Goal: Information Seeking & Learning: Learn about a topic

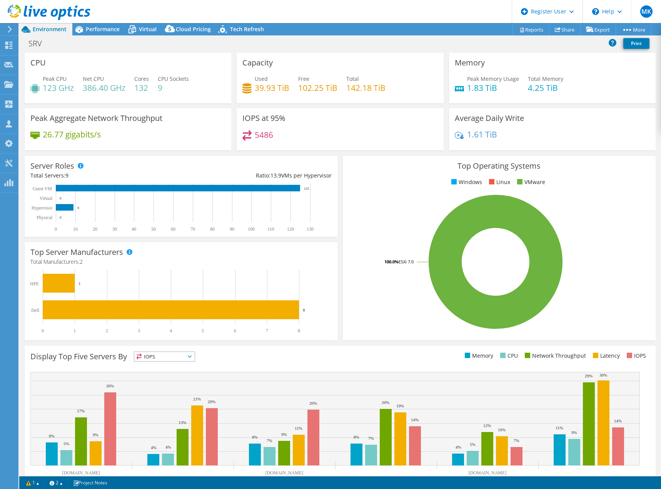
select select "USD"
click at [53, 12] on icon at bounding box center [49, 13] width 83 height 16
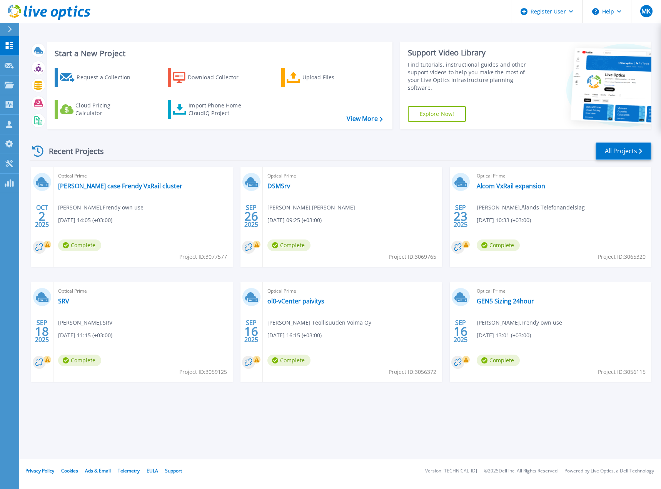
click at [629, 149] on link "All Projects" at bounding box center [623, 150] width 56 height 17
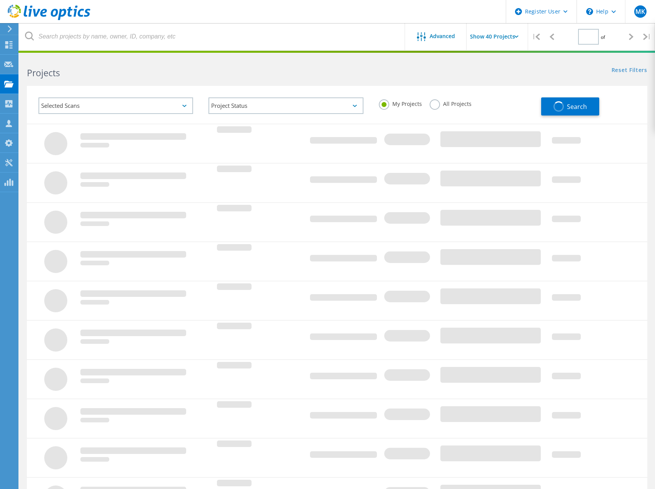
type input "1"
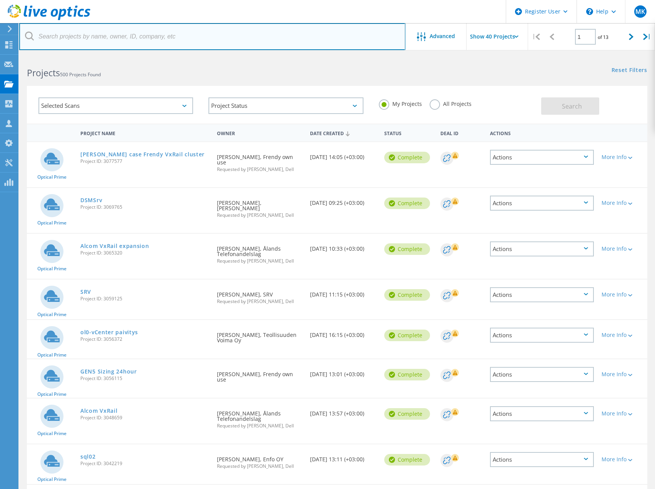
click at [74, 37] on input "text" at bounding box center [212, 36] width 386 height 27
type input "trim"
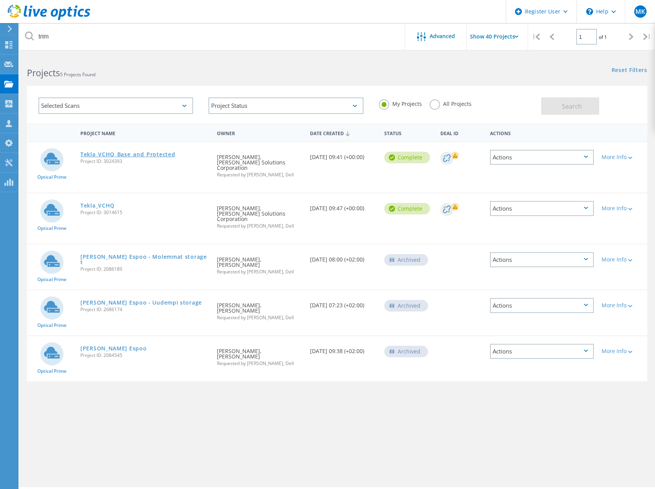
click at [118, 152] on link "Tekla_VCHQ_Base_and_Protected" at bounding box center [127, 154] width 95 height 5
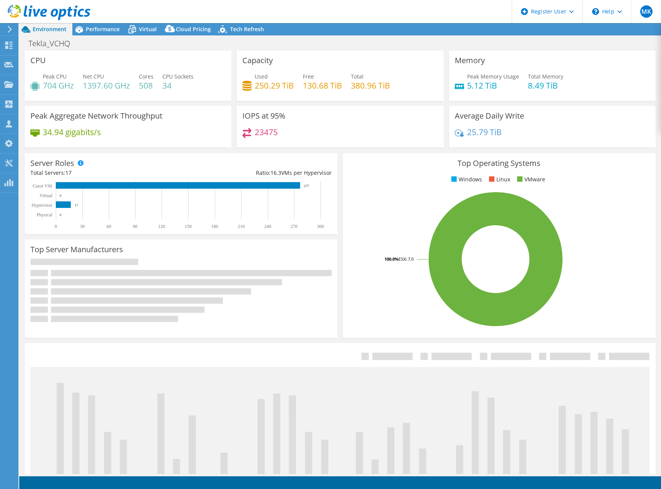
select select "USD"
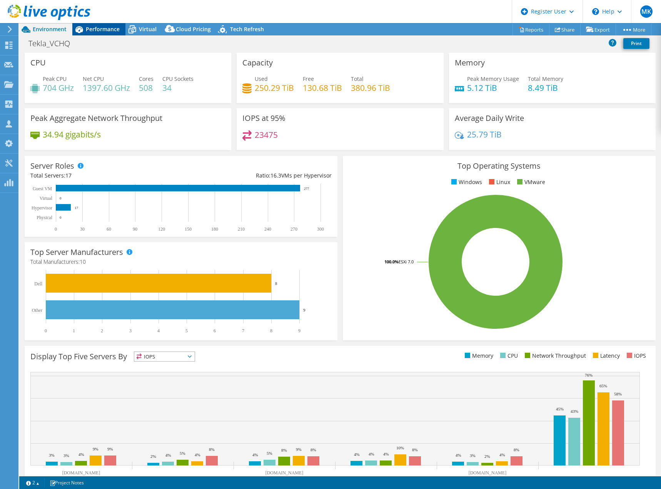
click at [102, 28] on span "Performance" at bounding box center [103, 28] width 34 height 7
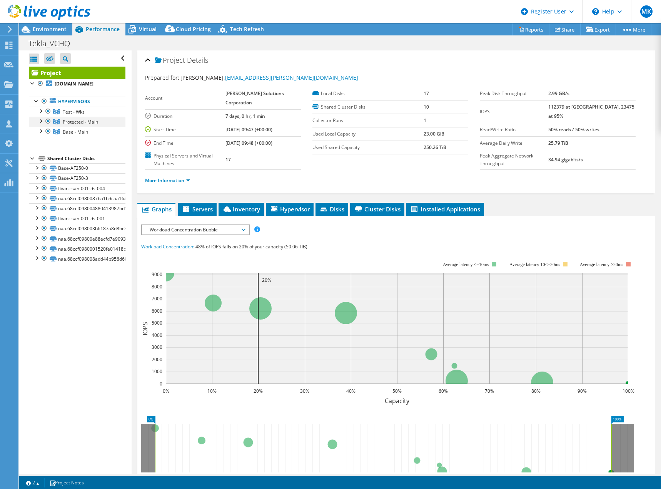
click at [47, 126] on div at bounding box center [48, 121] width 8 height 9
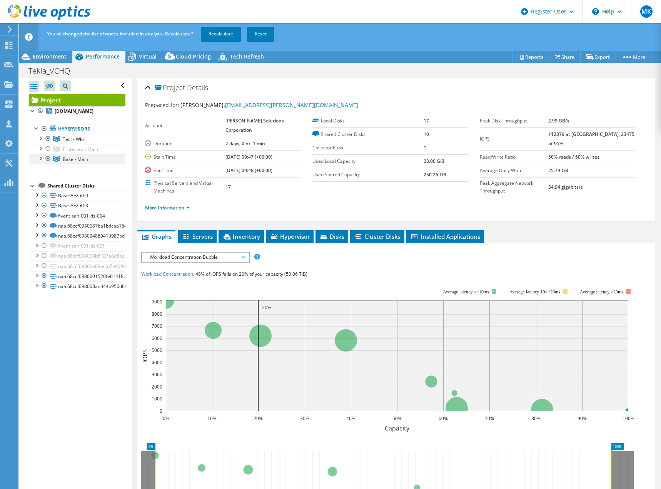
click at [48, 163] on div at bounding box center [48, 158] width 8 height 9
click at [221, 32] on link "Recalculate" at bounding box center [221, 34] width 40 height 14
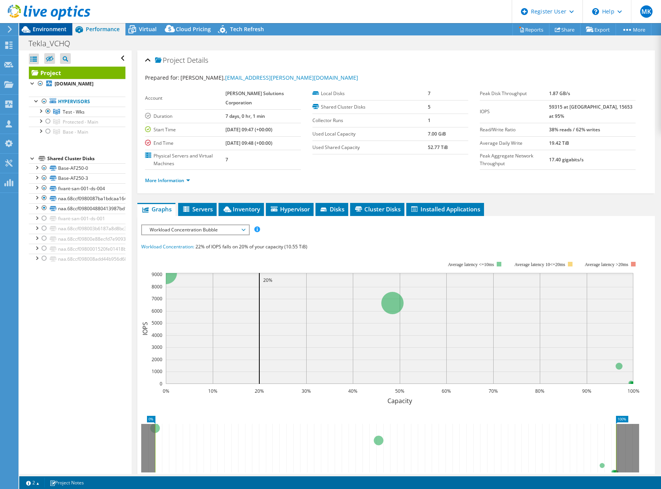
click at [50, 30] on span "Environment" at bounding box center [50, 28] width 34 height 7
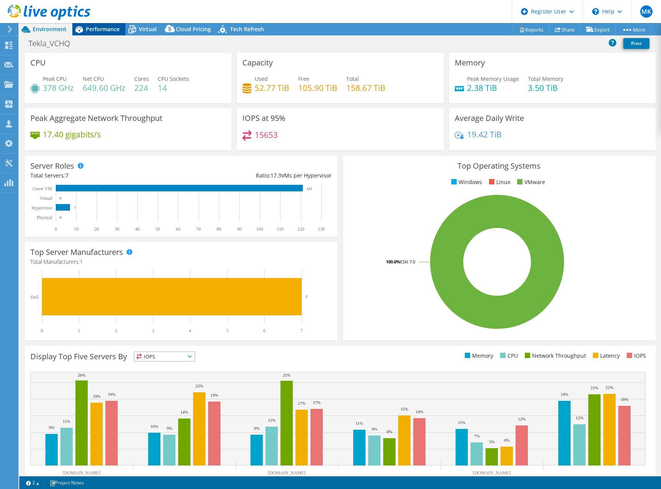
click at [104, 27] on span "Performance" at bounding box center [103, 28] width 34 height 7
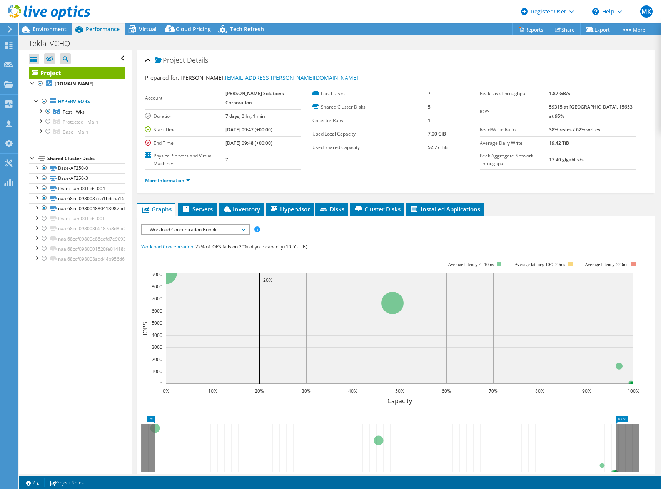
click at [212, 229] on span "Workload Concentration Bubble" at bounding box center [195, 229] width 99 height 9
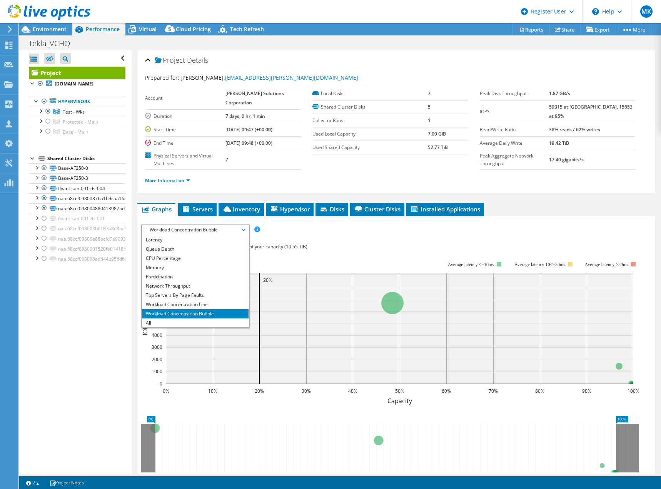
scroll to position [28, 0]
click at [197, 323] on li "All" at bounding box center [195, 321] width 107 height 9
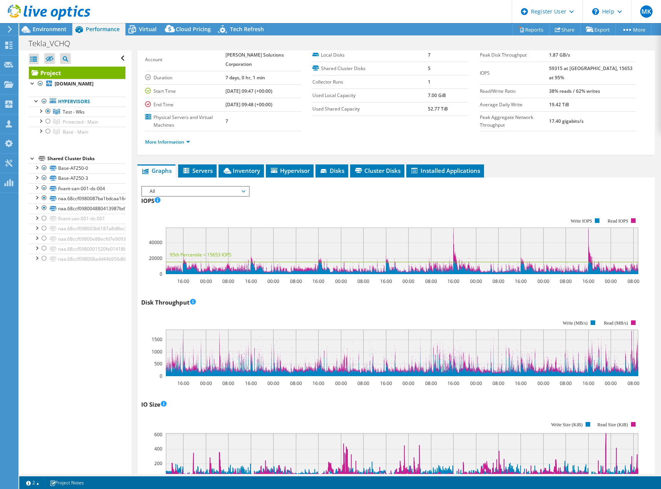
scroll to position [0, 0]
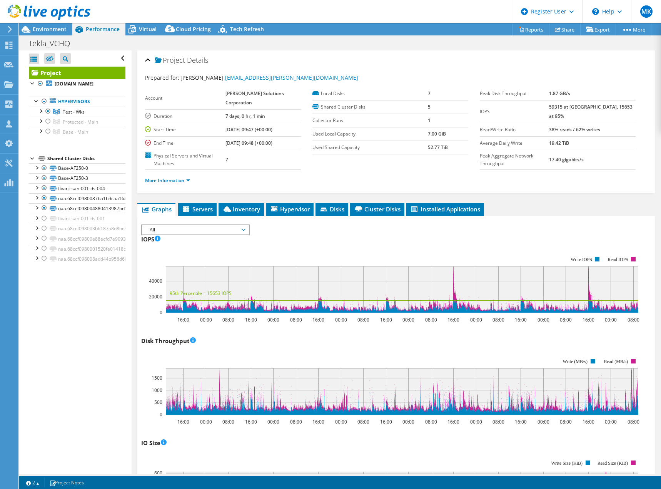
click at [43, 25] on div at bounding box center [45, 13] width 90 height 26
click at [47, 28] on span "Environment" at bounding box center [50, 28] width 34 height 7
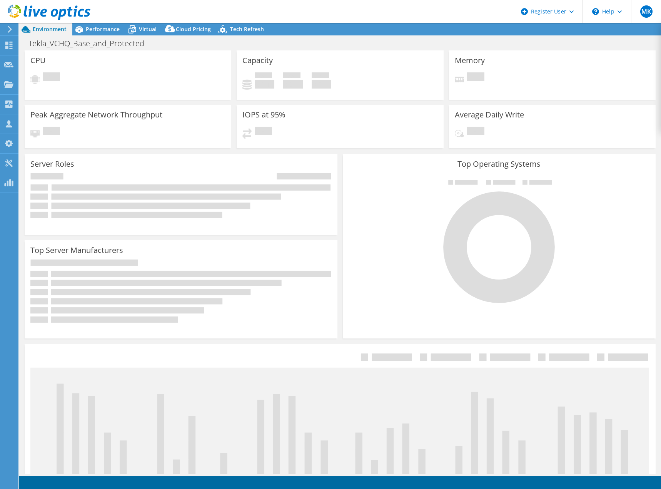
select select "USD"
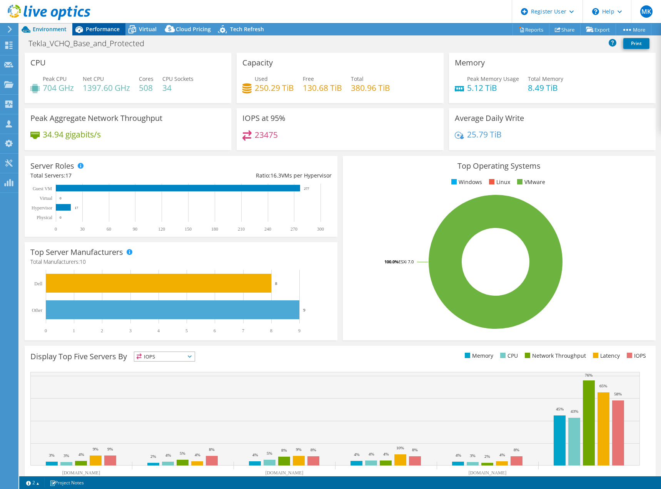
click at [98, 28] on span "Performance" at bounding box center [103, 28] width 34 height 7
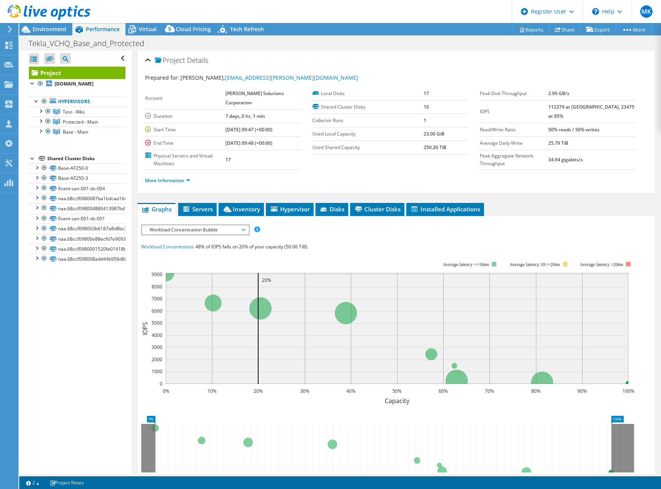
click at [202, 228] on span "Workload Concentration Bubble" at bounding box center [195, 229] width 99 height 9
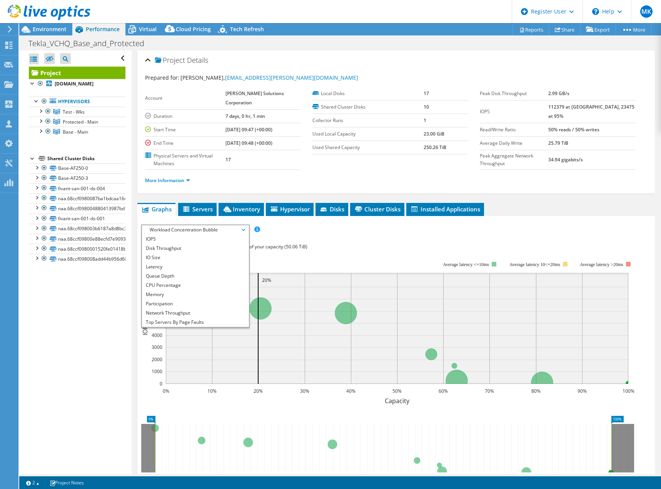
click at [276, 260] on rect at bounding box center [387, 328] width 493 height 154
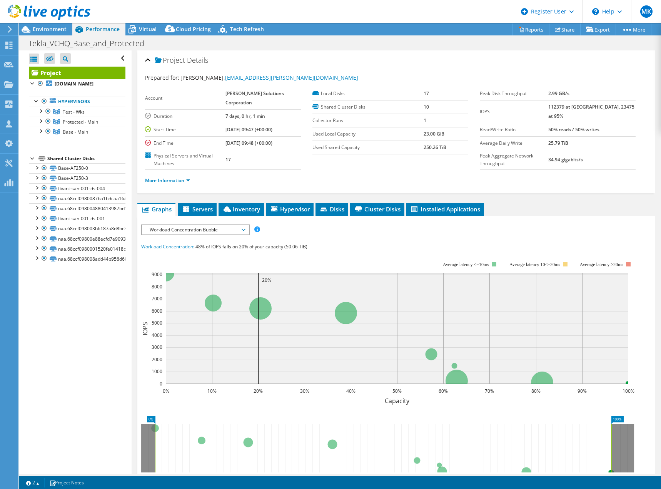
click at [211, 229] on span "Workload Concentration Bubble" at bounding box center [195, 229] width 99 height 9
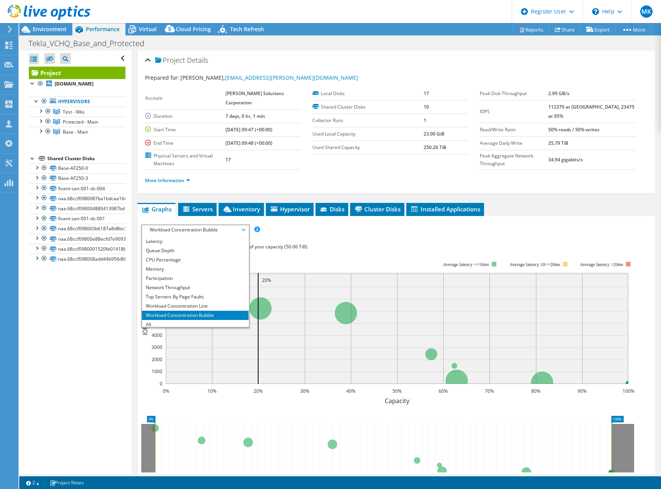
scroll to position [28, 0]
click at [153, 322] on li "All" at bounding box center [195, 321] width 107 height 9
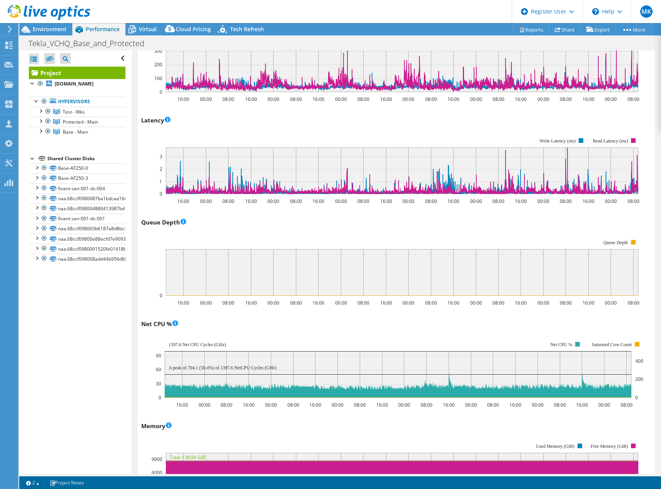
scroll to position [423, 0]
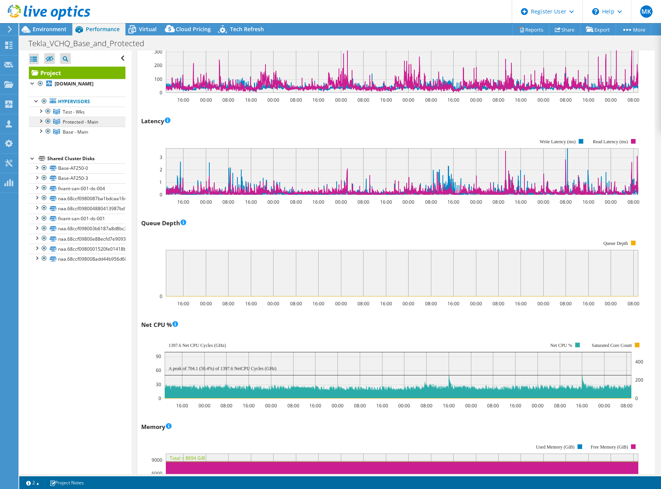
click at [80, 125] on span "Protected - Main" at bounding box center [80, 121] width 35 height 7
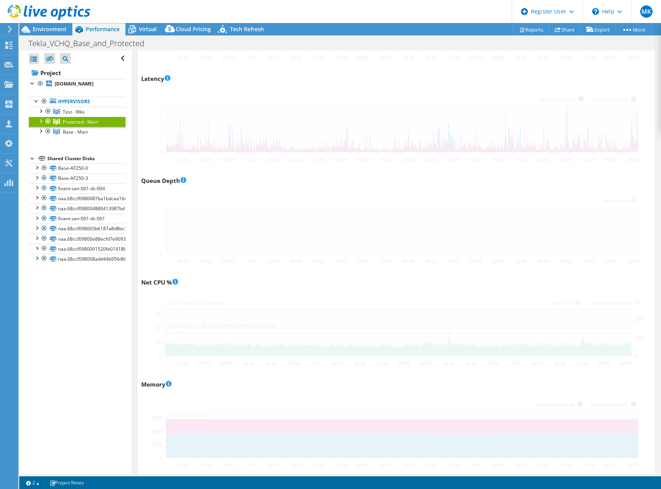
scroll to position [381, 0]
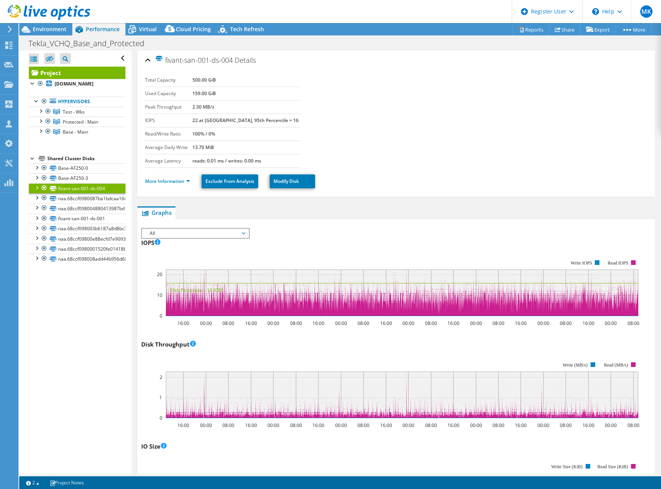
select select "USD"
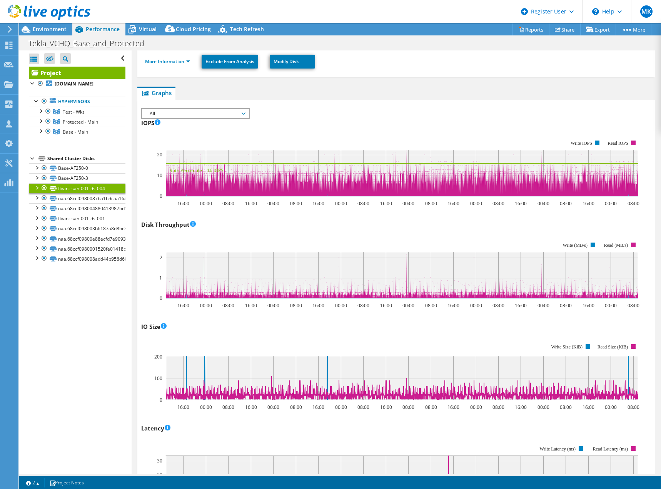
scroll to position [115, 0]
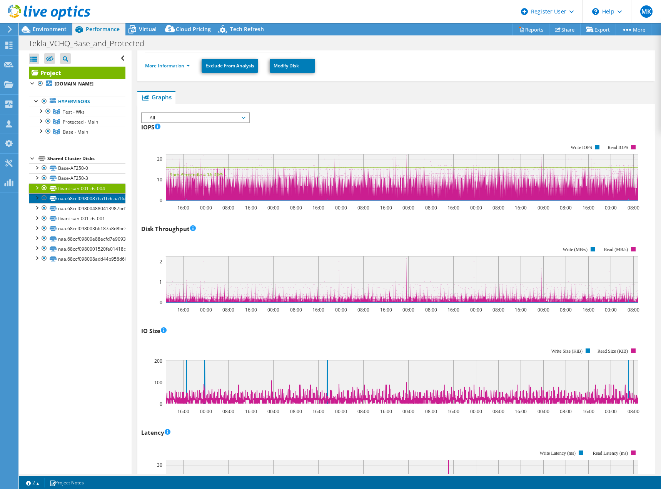
click at [76, 203] on link "naa.68ccf0980087ba1bdcaa164806917434" at bounding box center [77, 198] width 97 height 10
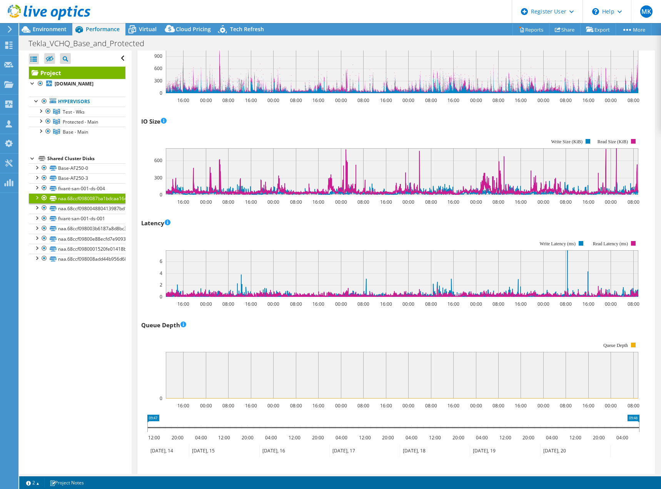
scroll to position [263, 0]
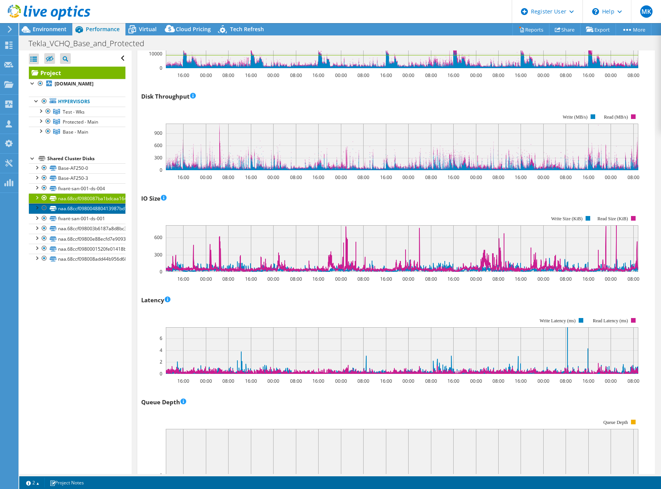
click at [95, 213] on link "naa.68ccf098004880413987bd193430bcf4" at bounding box center [77, 208] width 97 height 10
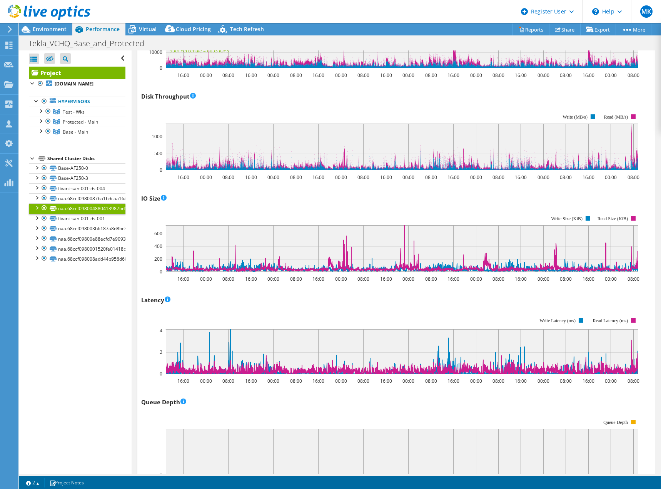
scroll to position [302, 0]
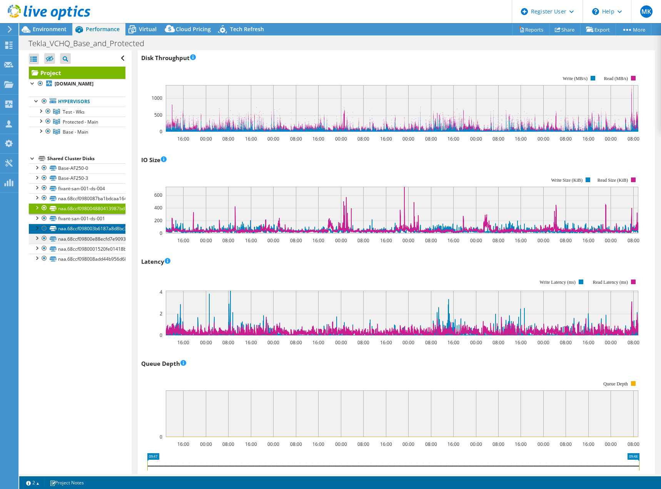
click at [90, 234] on link "naa.68ccf098003b6187a8d8bc30007c8601" at bounding box center [77, 228] width 97 height 10
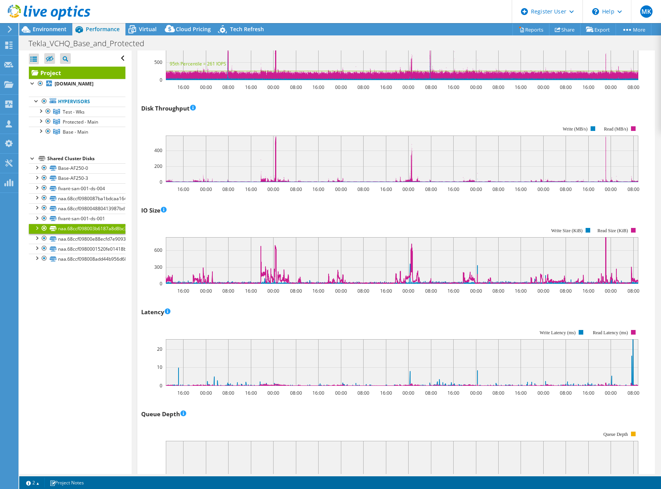
scroll to position [148, 0]
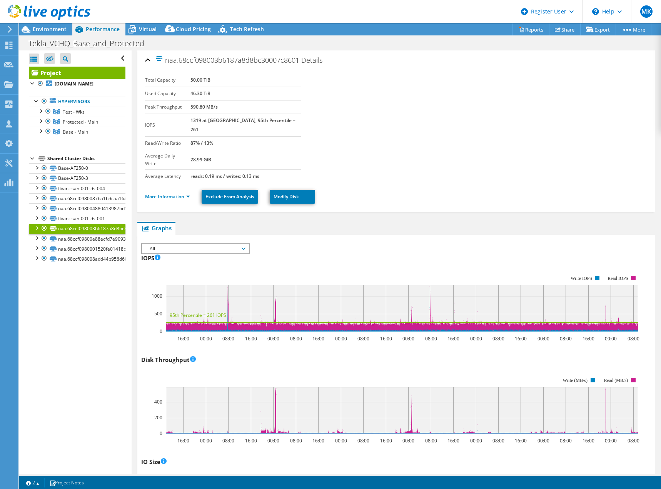
select select "USD"
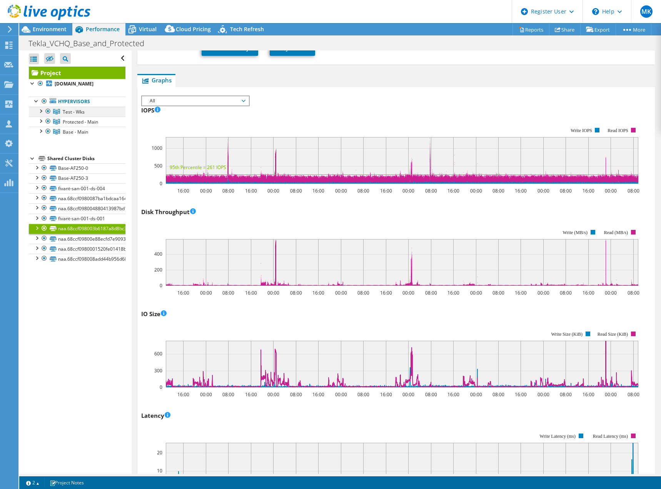
click at [48, 116] on div at bounding box center [48, 111] width 8 height 9
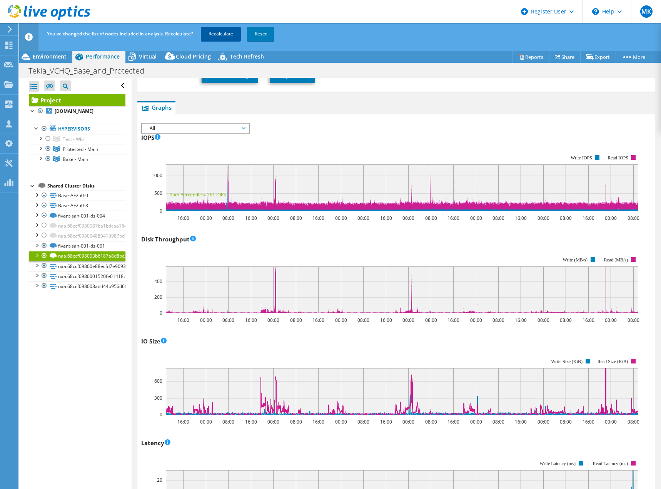
click at [215, 32] on link "Recalculate" at bounding box center [221, 34] width 40 height 14
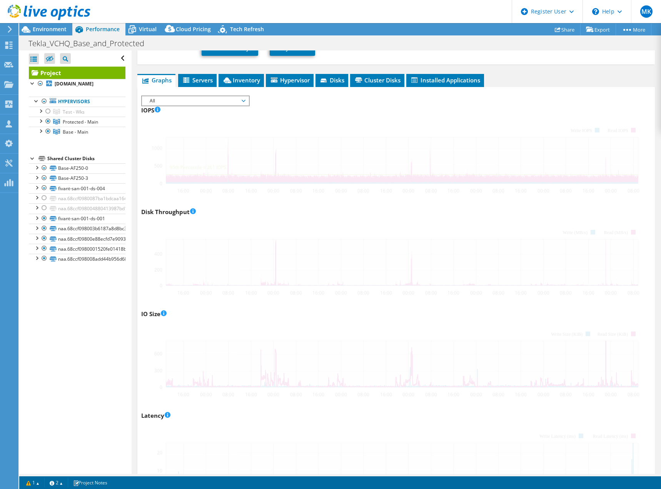
scroll to position [144, 0]
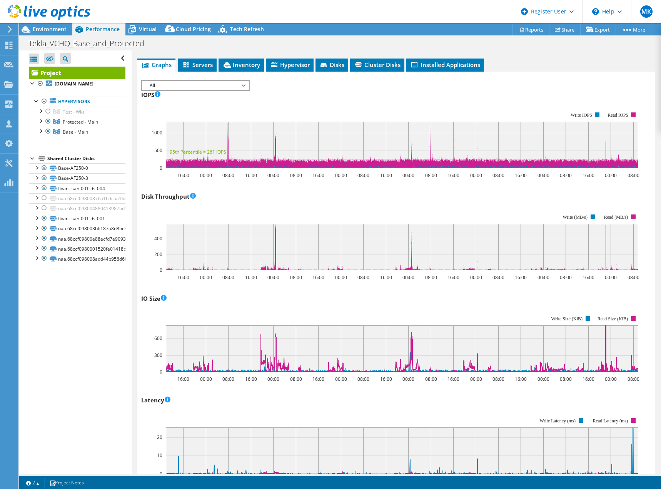
click at [43, 29] on span "Environment" at bounding box center [50, 28] width 34 height 7
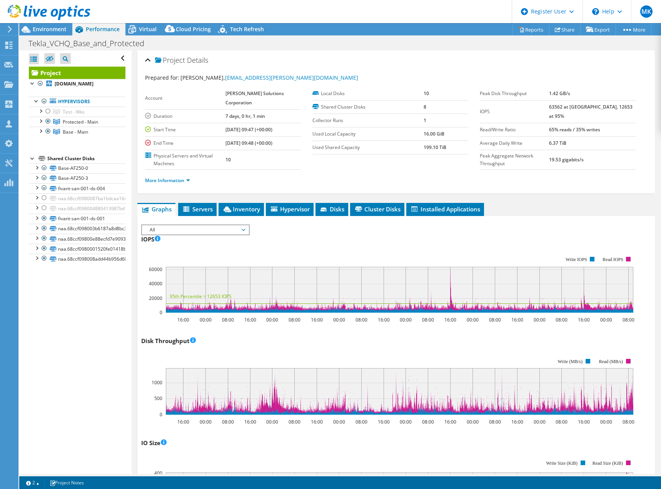
select select "USD"
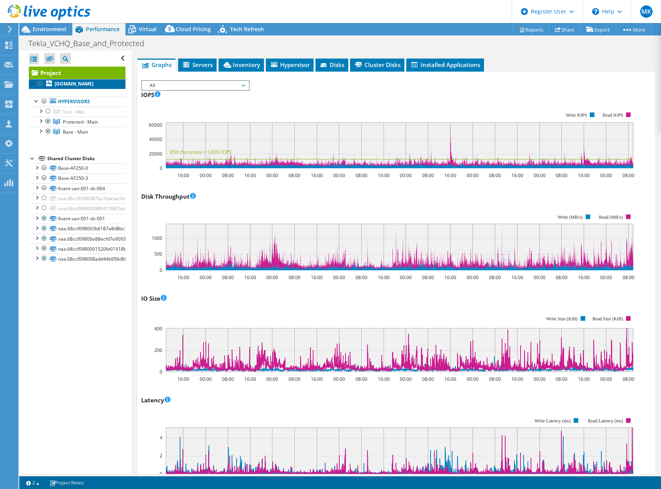
click at [64, 86] on link "[DOMAIN_NAME]" at bounding box center [77, 84] width 97 height 10
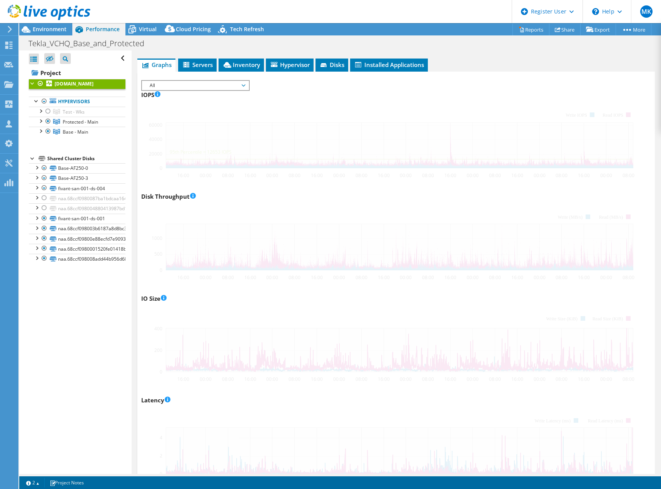
scroll to position [0, 0]
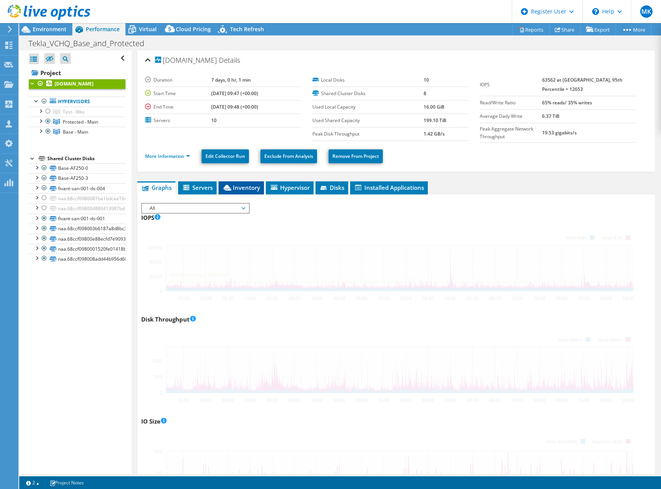
click at [250, 191] on span "Inventory" at bounding box center [241, 187] width 38 height 8
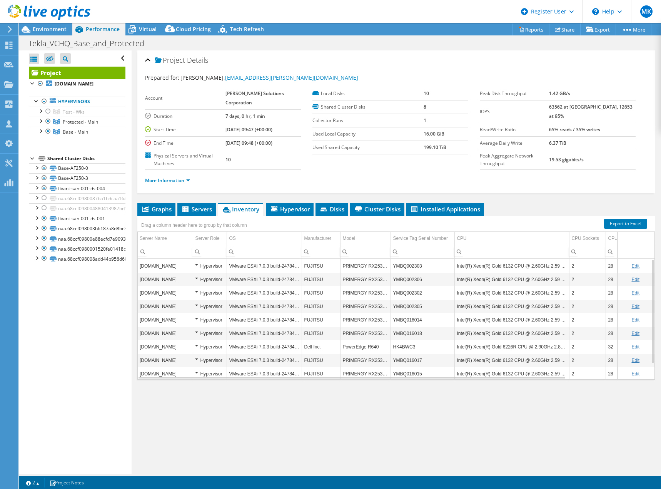
select select "USD"
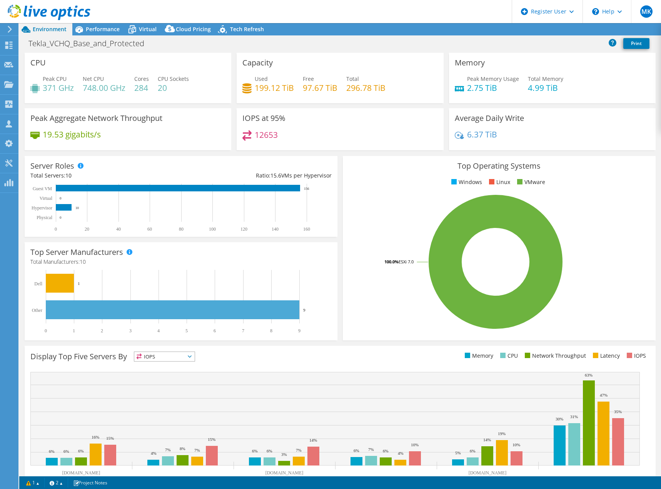
select select "USD"
